Goal: Information Seeking & Learning: Learn about a topic

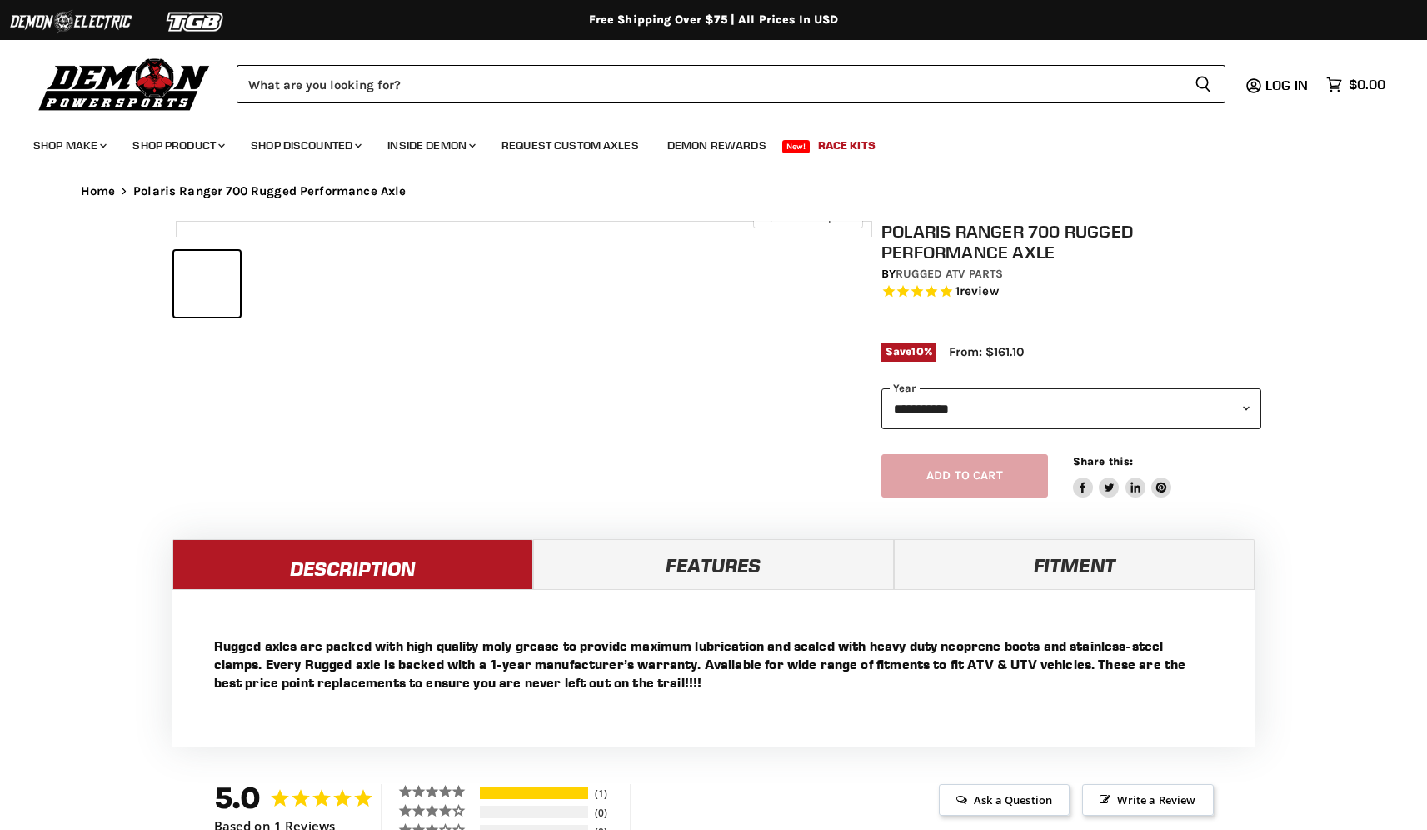
select select "******"
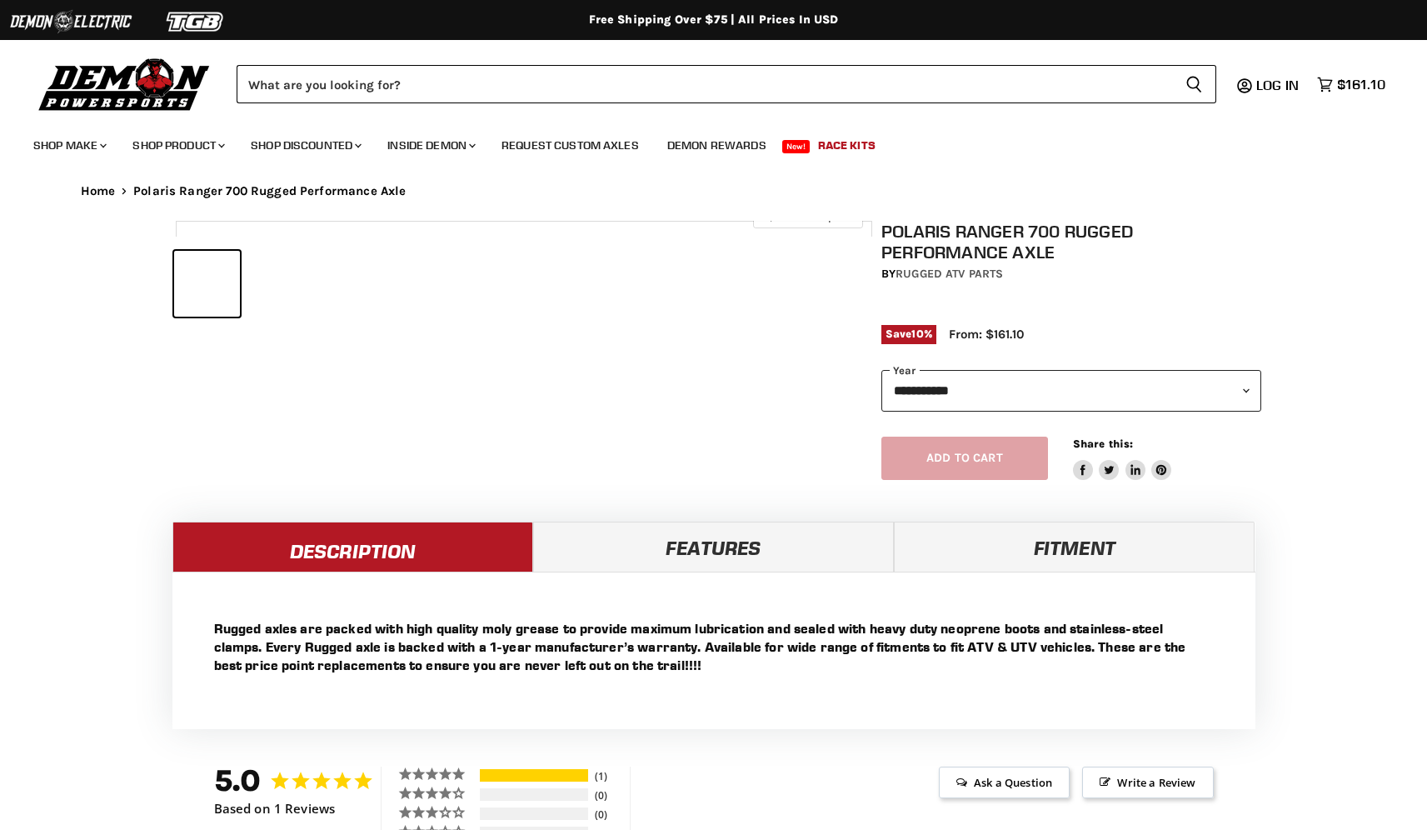
select select "******"
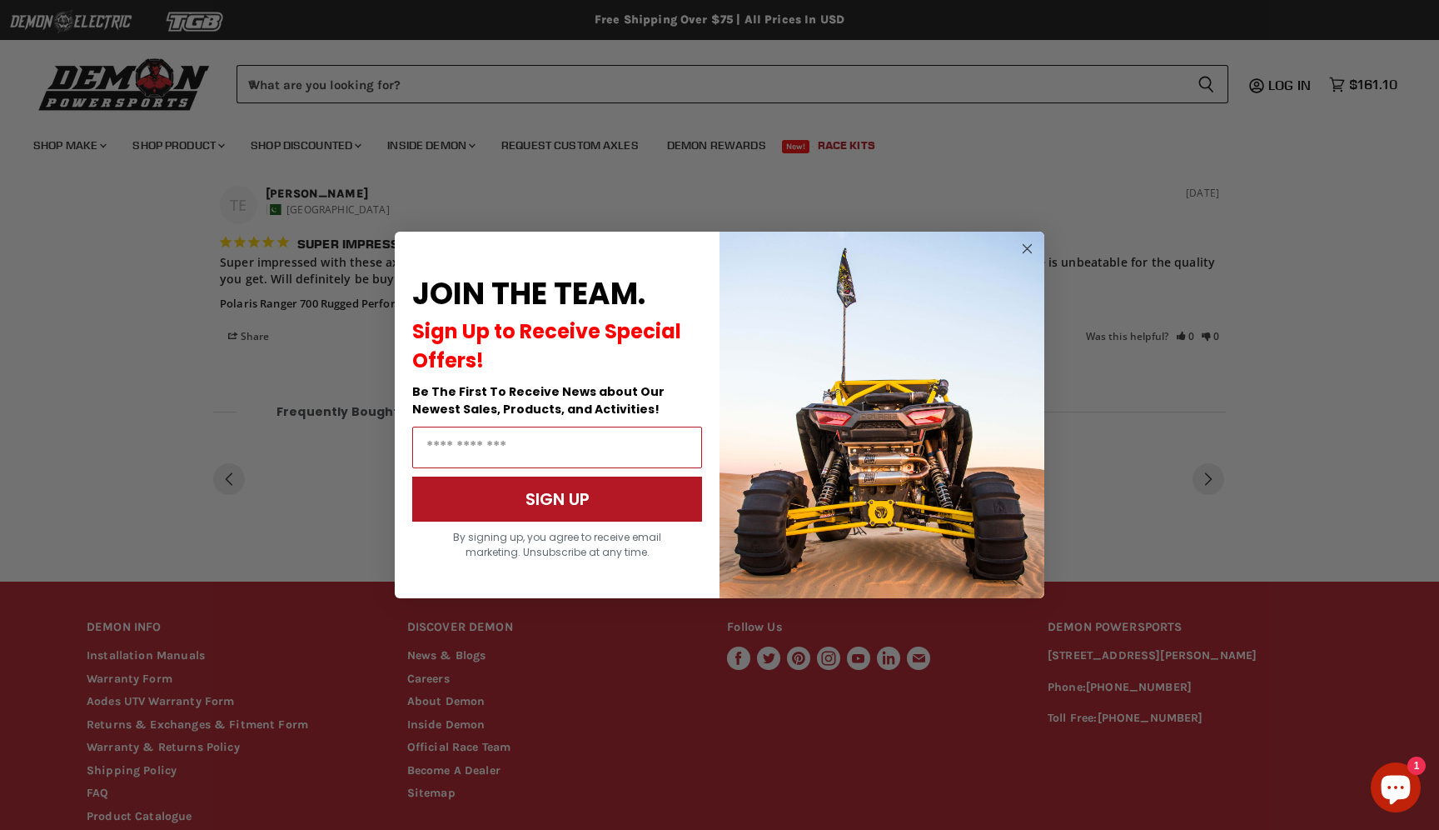
scroll to position [936, 0]
